Goal: Transaction & Acquisition: Book appointment/travel/reservation

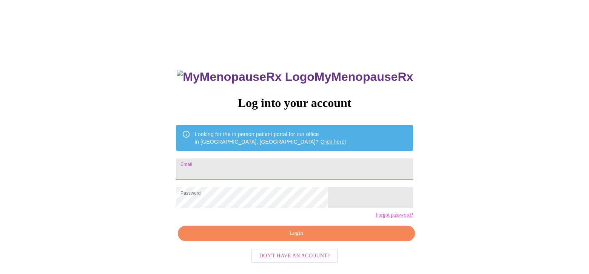
click at [292, 167] on input "Email" at bounding box center [294, 168] width 237 height 21
type input "victoriakimmel1011@gmail.com"
click at [297, 238] on span "Login" at bounding box center [297, 232] width 220 height 9
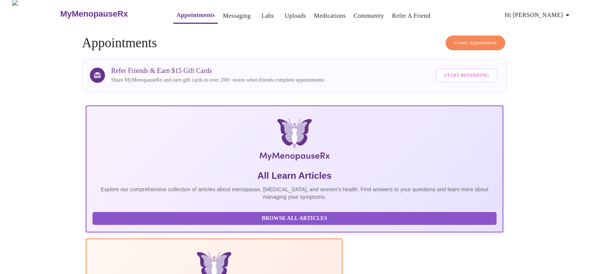
scroll to position [4, 0]
click at [471, 39] on span "Create Appointment" at bounding box center [475, 42] width 42 height 9
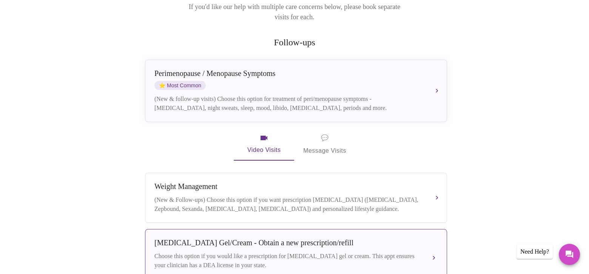
scroll to position [113, 0]
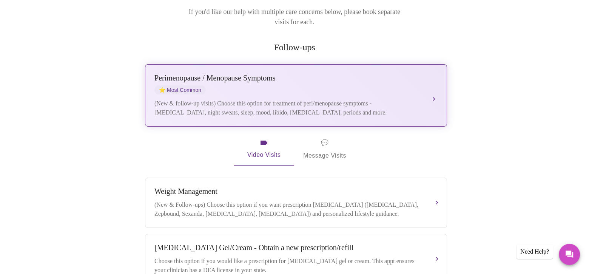
click at [434, 86] on button "Perimenopause / Menopause Symptoms ⭐ Most Common (New & follow-up visits) Choos…" at bounding box center [296, 95] width 302 height 62
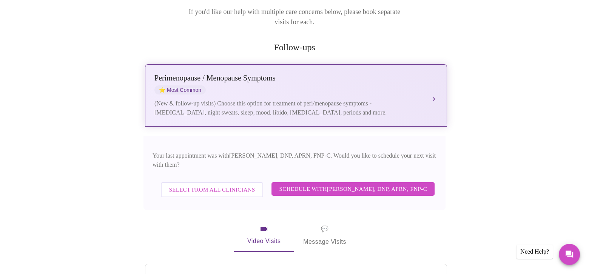
scroll to position [139, 0]
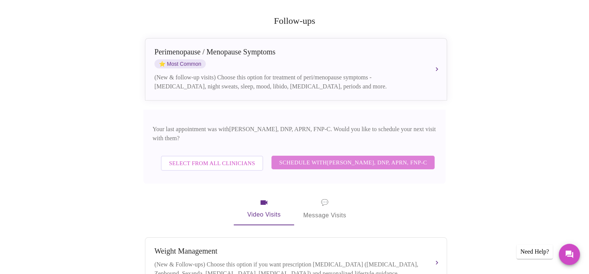
click at [374, 157] on span "Schedule with Jillian Montefusco, DNP, APRN, FNP-C" at bounding box center [353, 162] width 148 height 10
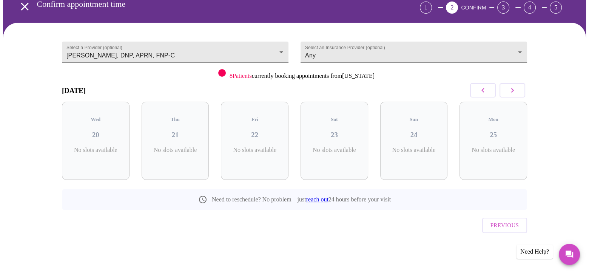
scroll to position [22, 0]
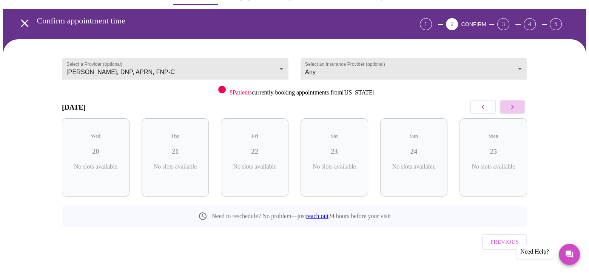
click at [516, 107] on icon "button" at bounding box center [512, 106] width 9 height 9
click at [513, 107] on icon "button" at bounding box center [512, 107] width 3 height 5
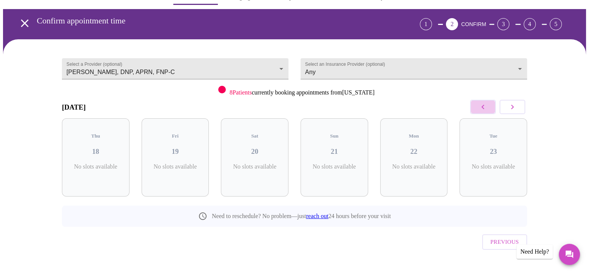
click at [485, 105] on icon "button" at bounding box center [483, 106] width 9 height 9
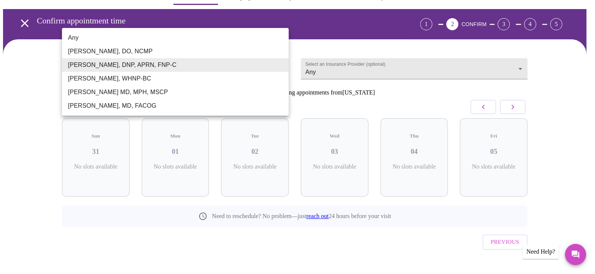
click at [283, 64] on body "MyMenopauseRx Appointments Messaging Labs Uploads Medications Community Refer a…" at bounding box center [297, 134] width 589 height 307
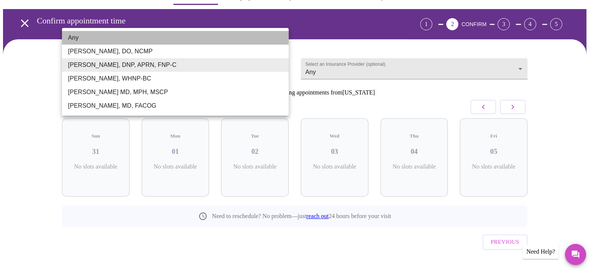
click at [258, 40] on li "Any" at bounding box center [175, 38] width 227 height 14
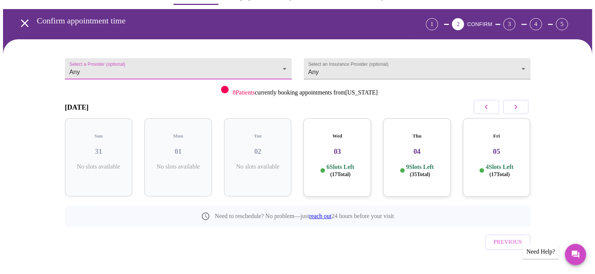
click at [271, 66] on body "MyMenopauseRx Appointments Messaging Labs Uploads Medications Community Refer a…" at bounding box center [297, 134] width 589 height 307
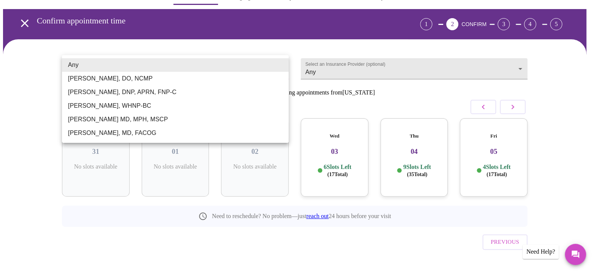
click at [245, 88] on li "Jillian Montefusco, DNP, APRN, FNP-C" at bounding box center [175, 92] width 227 height 14
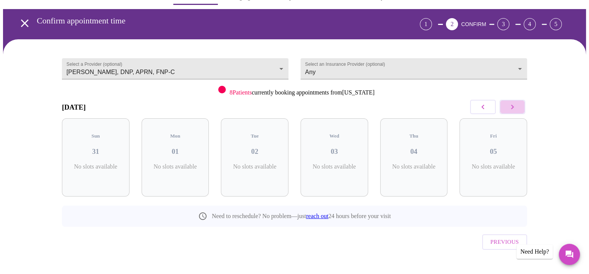
click at [514, 111] on button "button" at bounding box center [513, 107] width 26 height 14
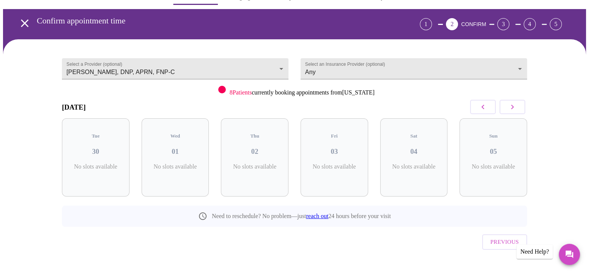
click at [514, 111] on button "button" at bounding box center [513, 107] width 26 height 14
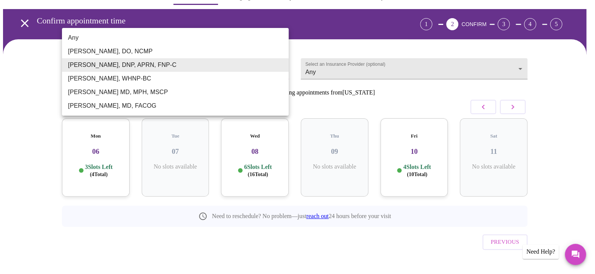
click at [280, 64] on body "MyMenopauseRx Appointments Messaging Labs Uploads Medications Community Refer a…" at bounding box center [297, 134] width 589 height 307
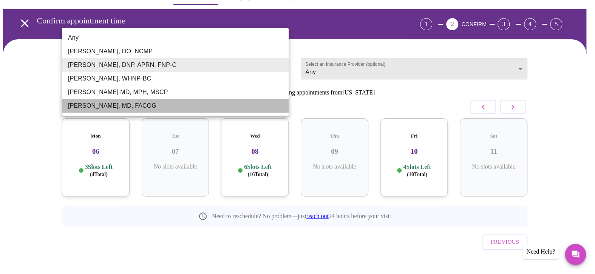
click at [245, 110] on li "Dr. Heather Krantz, MD, FACOG" at bounding box center [175, 106] width 227 height 14
type input "Dr. Heather Krantz, MD, FACOG"
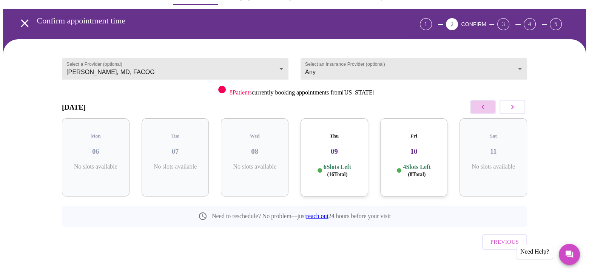
click at [481, 104] on icon "button" at bounding box center [483, 106] width 9 height 9
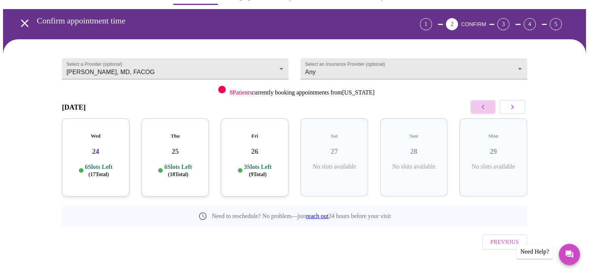
click at [481, 104] on icon "button" at bounding box center [483, 106] width 9 height 9
click at [487, 106] on icon "button" at bounding box center [483, 106] width 9 height 9
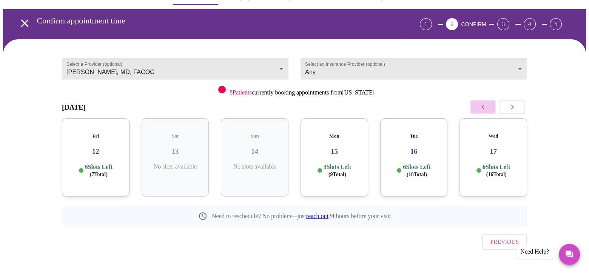
click at [487, 106] on icon "button" at bounding box center [483, 106] width 9 height 9
click at [261, 163] on p "6 Slots Left ( 17 Total)" at bounding box center [258, 170] width 28 height 15
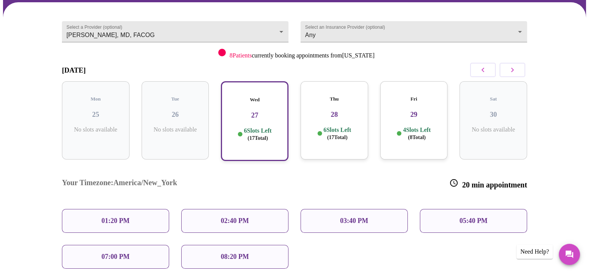
scroll to position [60, 0]
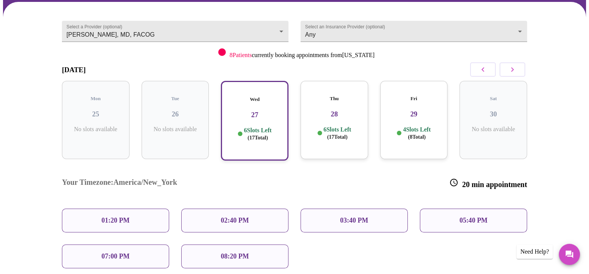
click at [124, 216] on p "01:20 PM" at bounding box center [116, 220] width 28 height 8
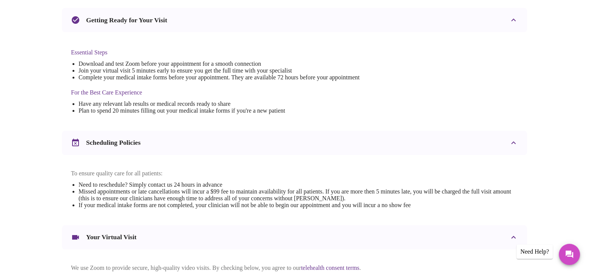
scroll to position [273, 0]
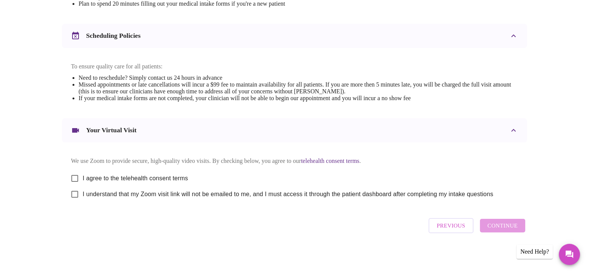
click at [89, 174] on span "I agree to the telehealth consent terms" at bounding box center [135, 178] width 105 height 9
click at [83, 174] on input "I agree to the telehealth consent terms" at bounding box center [75, 178] width 16 height 16
checkbox input "true"
click at [77, 194] on input "I understand that my Zoom visit link will not be emailed to me, and I must acce…" at bounding box center [75, 194] width 16 height 16
checkbox input "true"
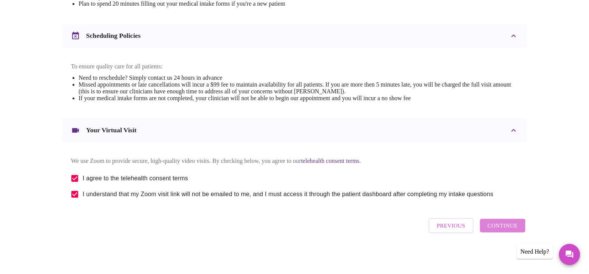
click at [502, 230] on span "Continue" at bounding box center [503, 226] width 30 height 10
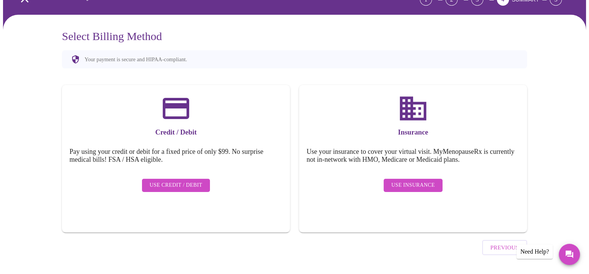
click at [417, 181] on span "Use Insurance" at bounding box center [412, 185] width 43 height 9
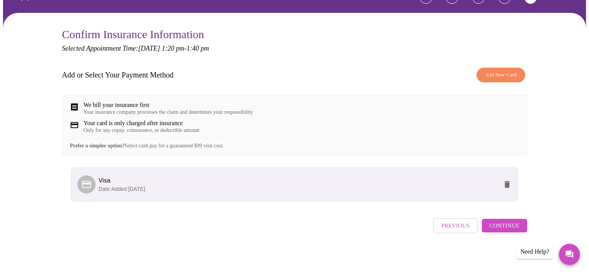
scroll to position [54, 0]
click at [516, 225] on span "Continue" at bounding box center [504, 226] width 30 height 10
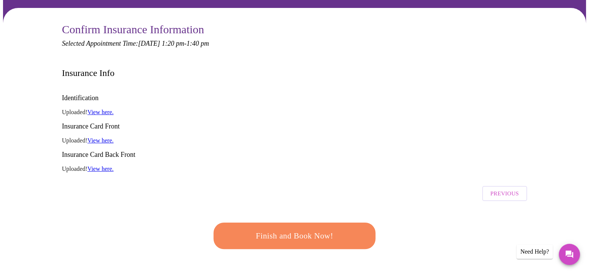
click at [330, 229] on span "Finish and Book Now!" at bounding box center [295, 236] width 140 height 14
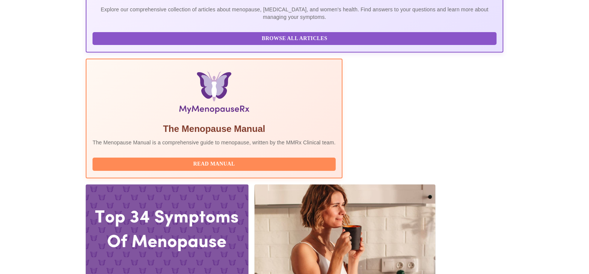
scroll to position [182, 0]
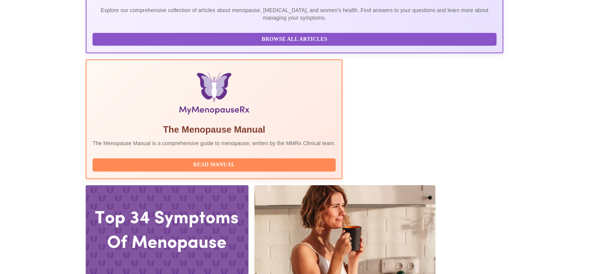
drag, startPoint x: 235, startPoint y: 126, endPoint x: 122, endPoint y: 113, distance: 114.0
copy div "Wednesday, August 27th 2025 @ 1:20pm - 1:40pm EDT With Dr. Heather Krantz, MD, …"
